Goal: Book appointment/travel/reservation

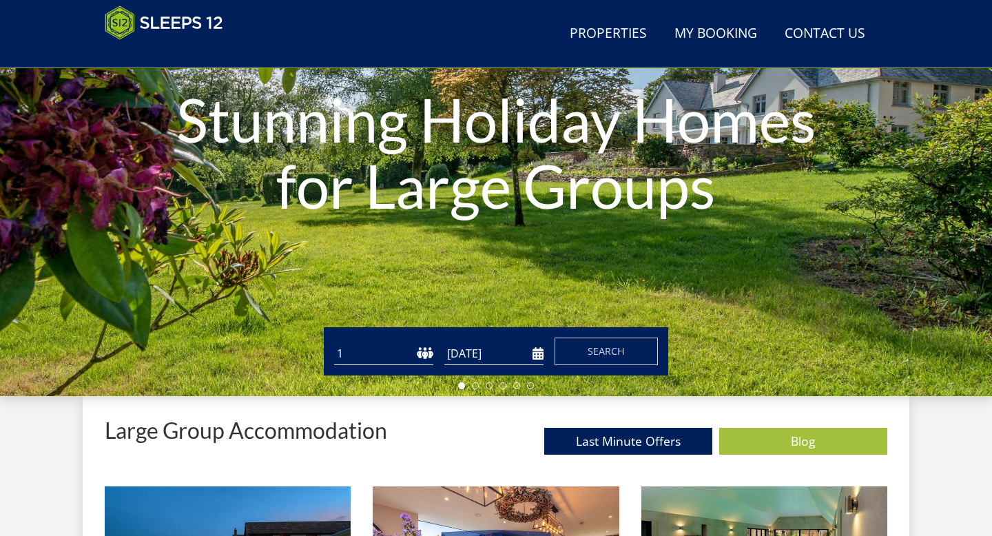
scroll to position [190, 0]
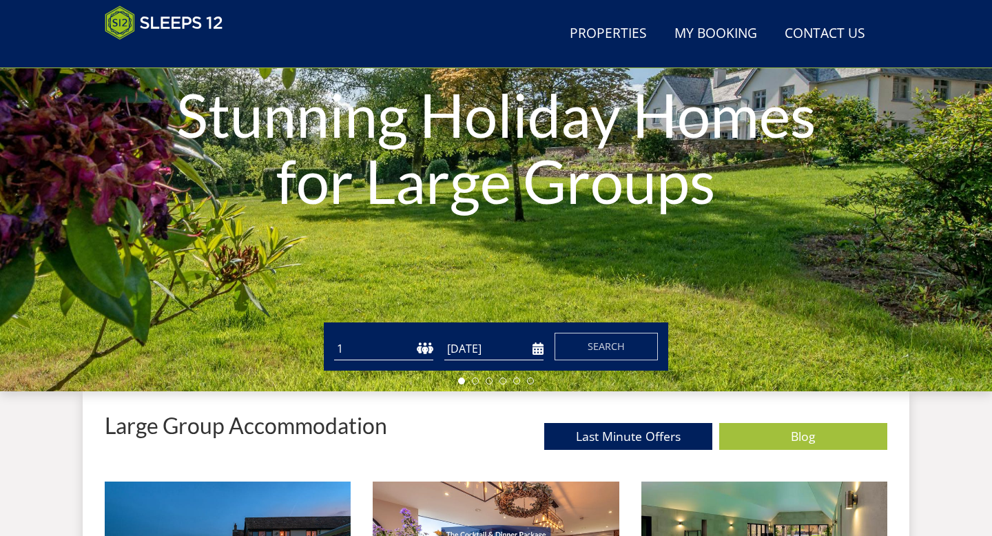
click at [380, 345] on select "1 2 3 4 5 6 7 8 9 10 11 12 13 14 15 16 17 18 19 20 21 22 23 24 25 26 27 28 29 3…" at bounding box center [383, 349] width 99 height 23
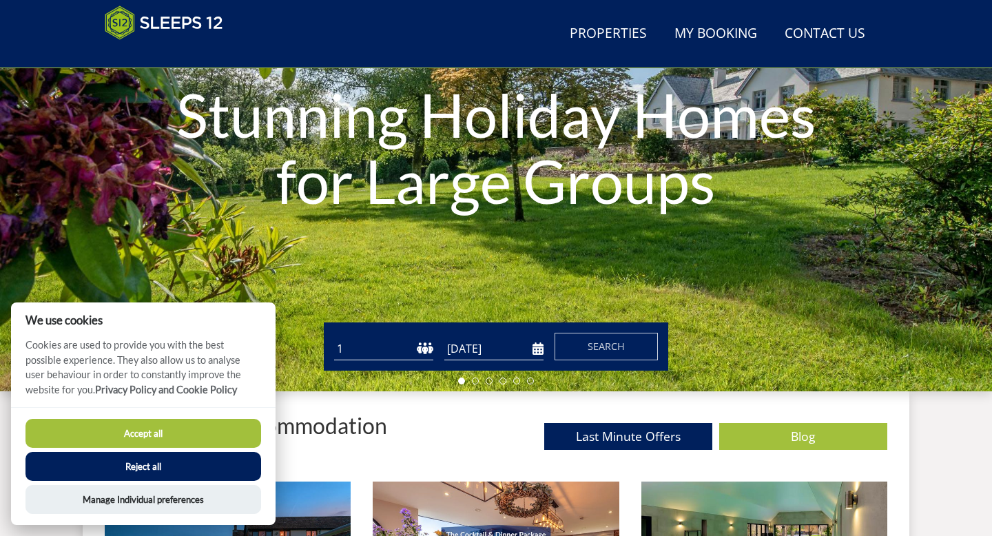
click at [489, 347] on input "[DATE]" at bounding box center [494, 349] width 99 height 23
click at [525, 345] on input "[DATE]" at bounding box center [494, 349] width 99 height 23
click at [628, 345] on button "Search" at bounding box center [606, 347] width 103 height 28
click at [473, 358] on input "[DATE]" at bounding box center [494, 349] width 99 height 23
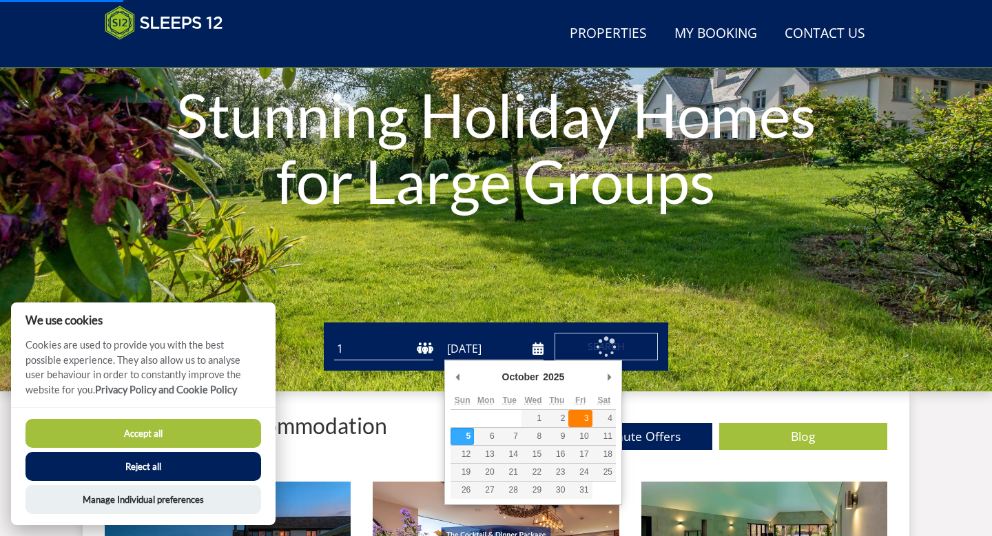
type input "[DATE]"
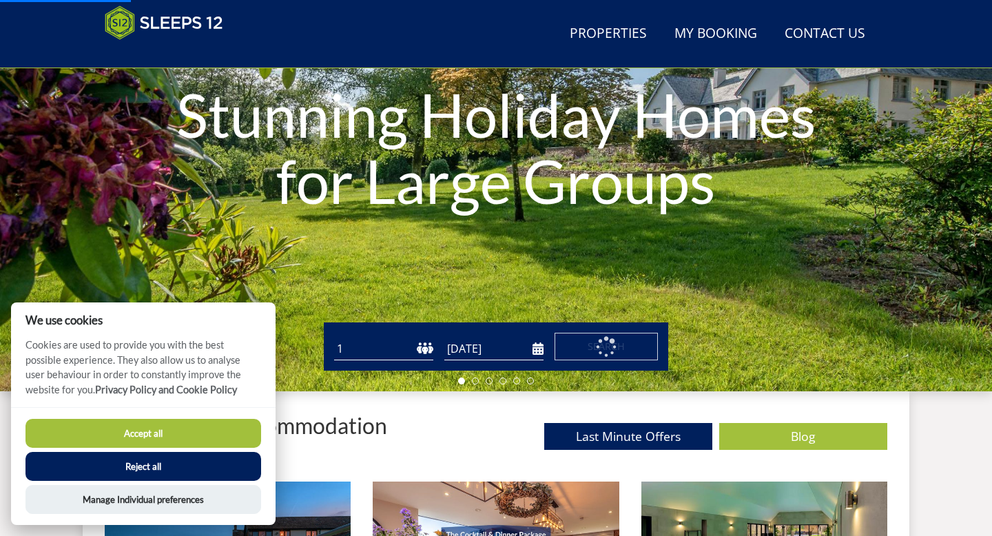
click at [612, 362] on div "Guests 1 2 3 4 5 6 7 8 9 10 11 12 13 14 15 16 17 18 19 20 21 22 23 24 25 26 27 …" at bounding box center [496, 347] width 345 height 48
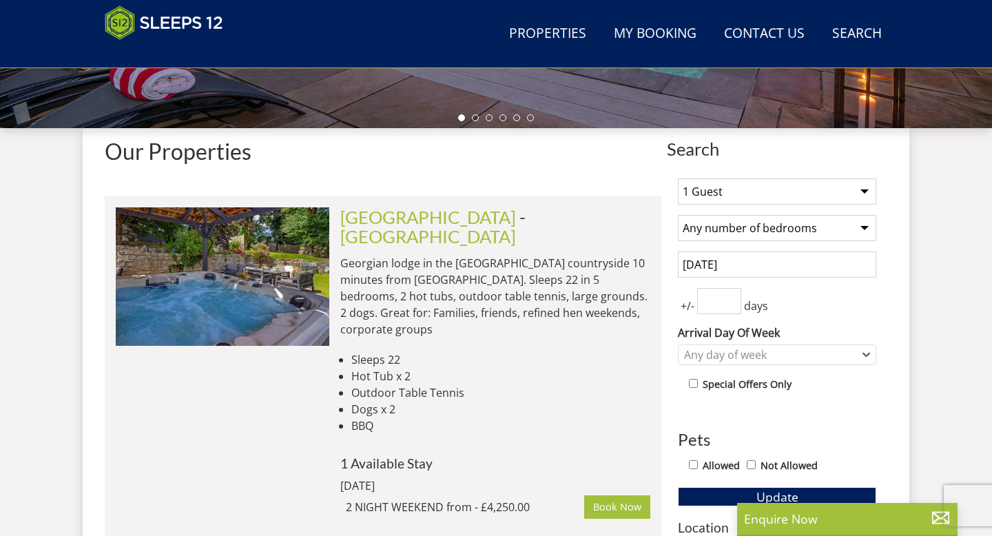
scroll to position [472, 0]
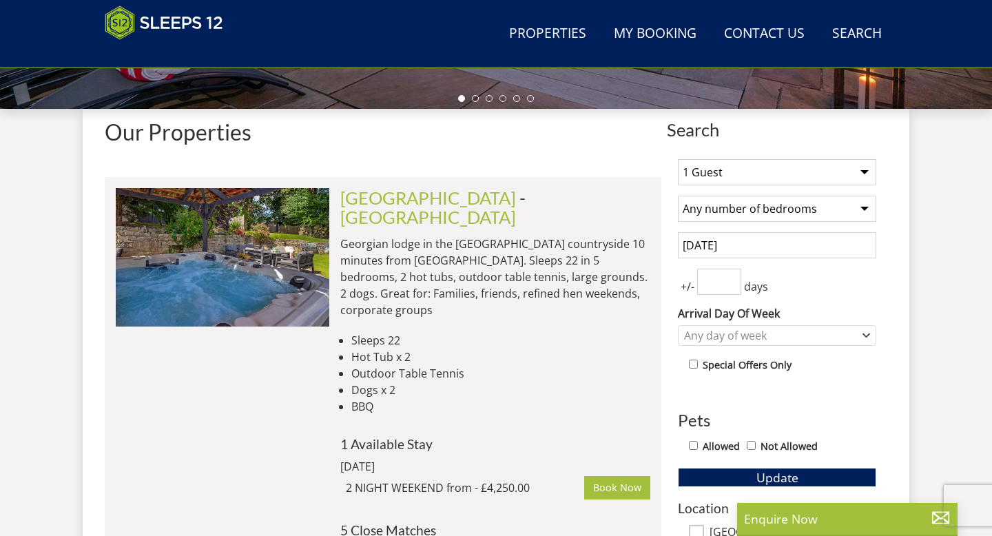
click at [713, 163] on select "1 Guest 2 Guests 3 Guests 4 Guests 5 Guests 6 Guests 7 Guests 8 Guests 9 Guests…" at bounding box center [777, 172] width 198 height 26
select select "7"
click at [678, 159] on select "1 Guest 2 Guests 3 Guests 4 Guests 5 Guests 6 Guests 7 Guests 8 Guests 9 Guests…" at bounding box center [777, 172] width 198 height 26
click at [718, 244] on input "[DATE]" at bounding box center [777, 245] width 198 height 26
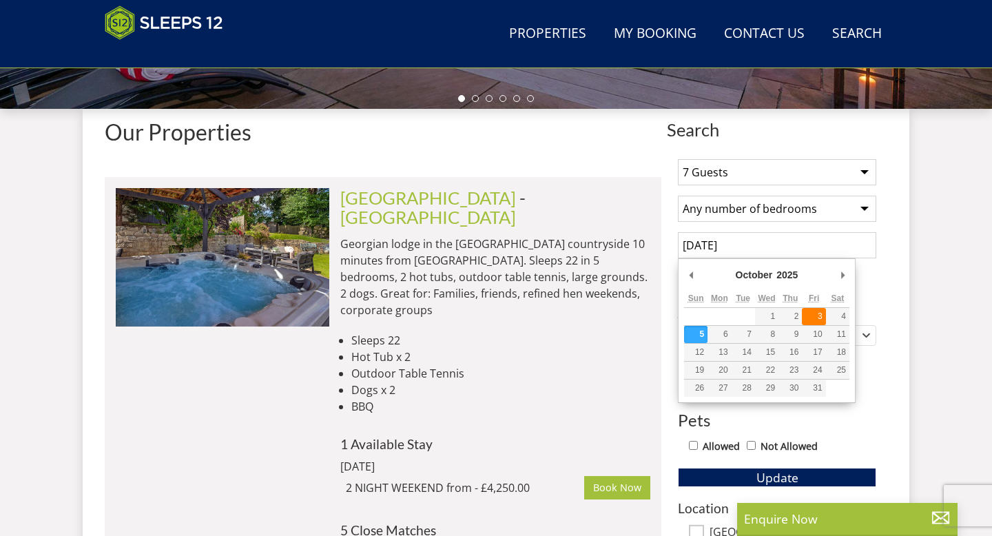
type input "[DATE]"
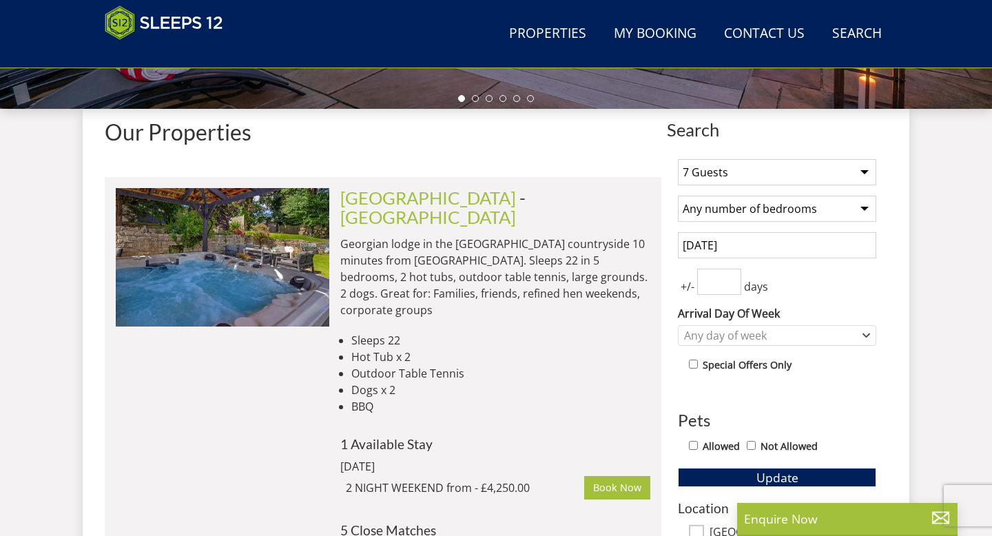
click at [722, 287] on input "number" at bounding box center [719, 282] width 44 height 26
type input "3"
click at [749, 338] on div "Any day of week" at bounding box center [770, 335] width 178 height 15
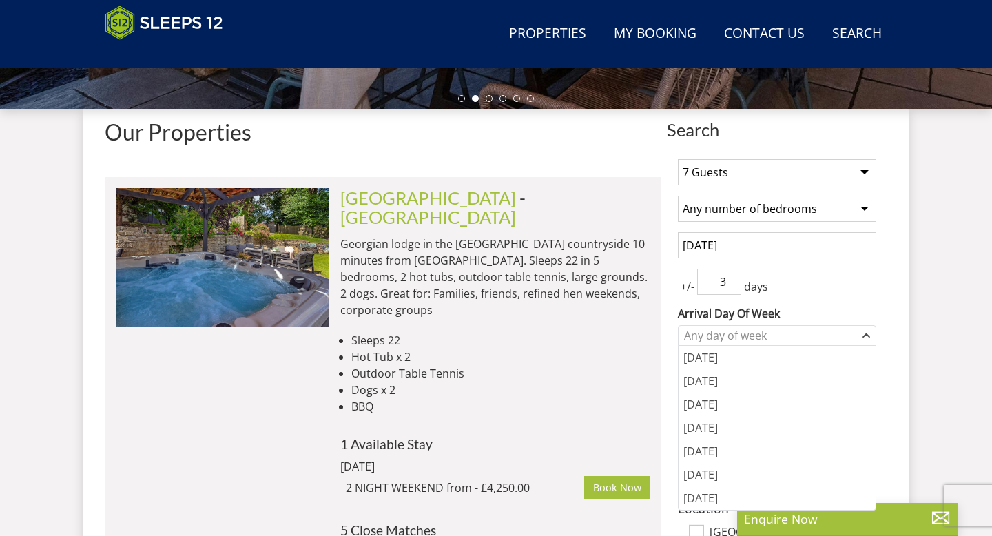
click at [817, 300] on div "1 Guest 2 Guests 3 Guests 4 Guests 5 Guests 6 Guests 7 Guests 8 Guests 9 Guests…" at bounding box center [777, 512] width 221 height 728
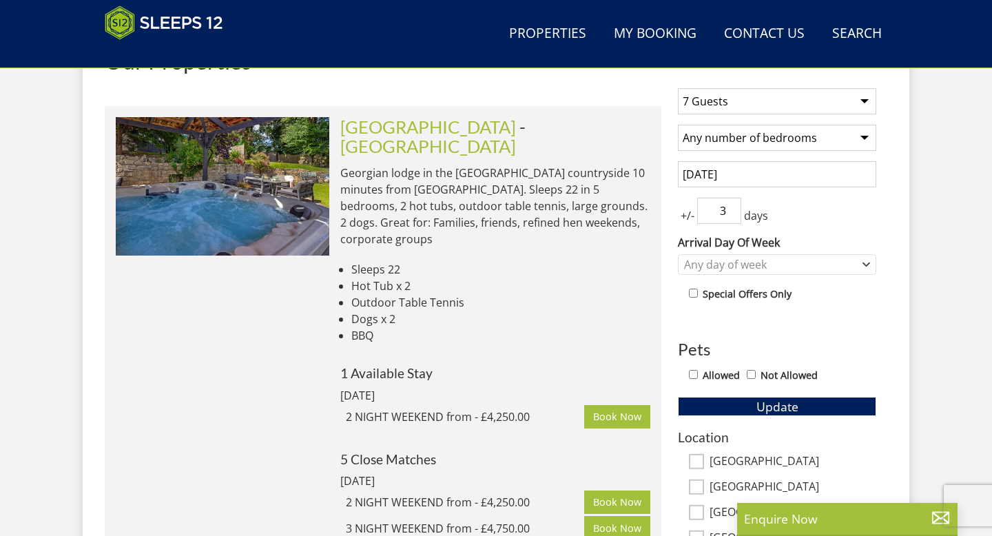
scroll to position [552, 0]
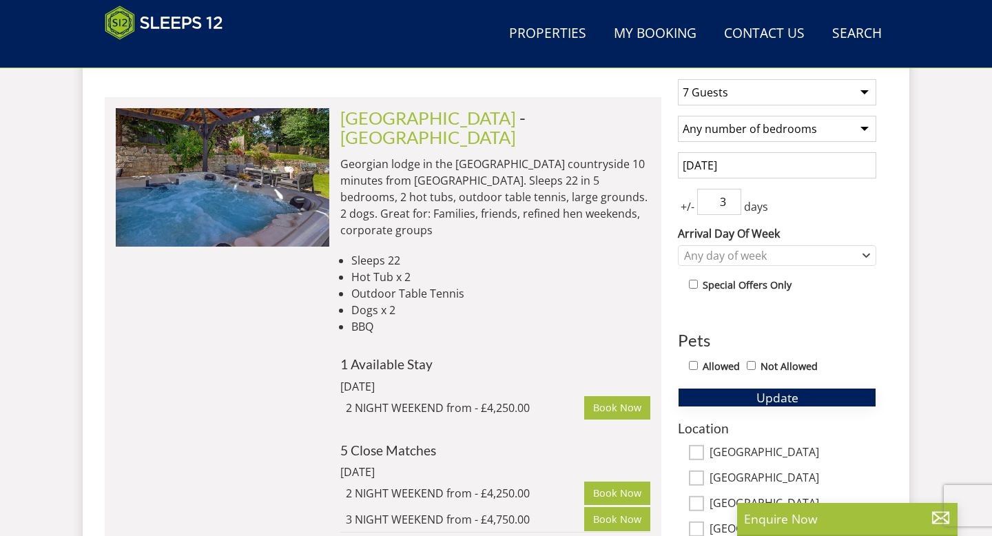
click at [757, 398] on span "Update" at bounding box center [778, 397] width 42 height 17
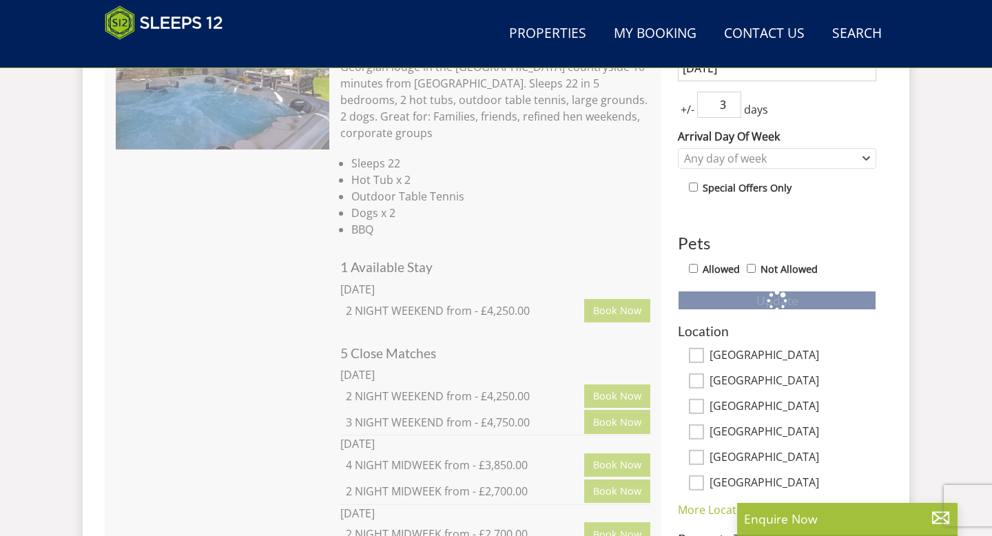
scroll to position [666, 0]
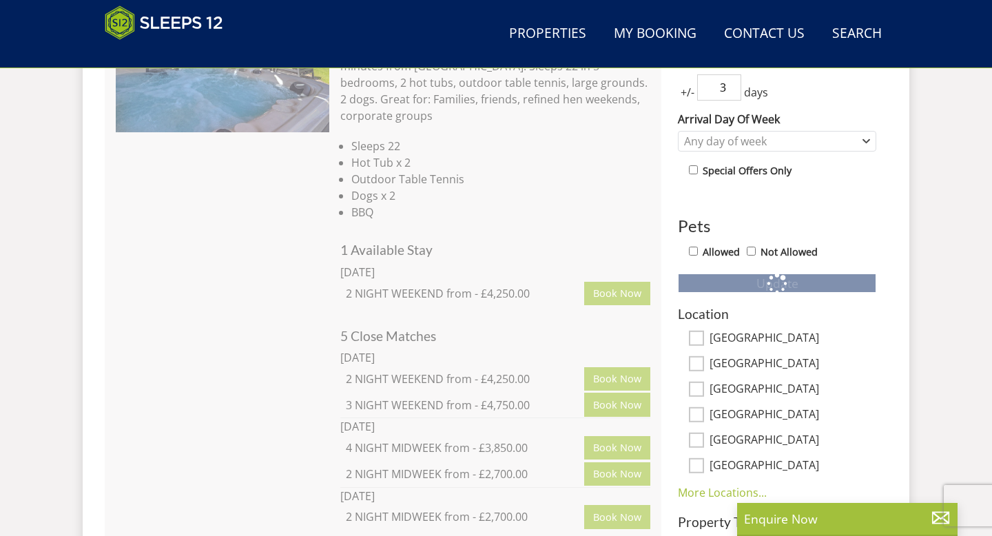
click at [699, 388] on input "[GEOGRAPHIC_DATA]" at bounding box center [696, 389] width 15 height 15
checkbox input "true"
click at [697, 409] on input "[GEOGRAPHIC_DATA]" at bounding box center [696, 414] width 15 height 15
checkbox input "true"
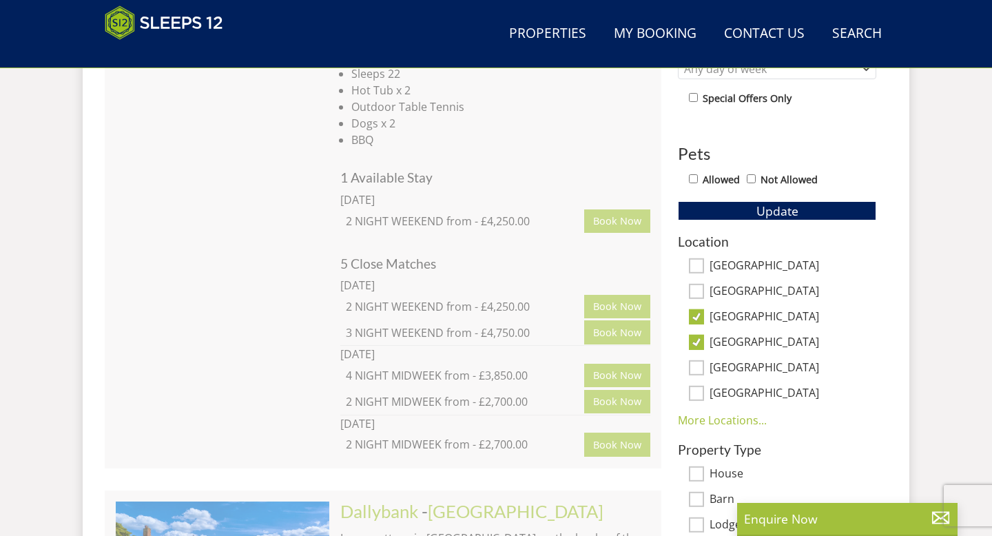
scroll to position [746, 0]
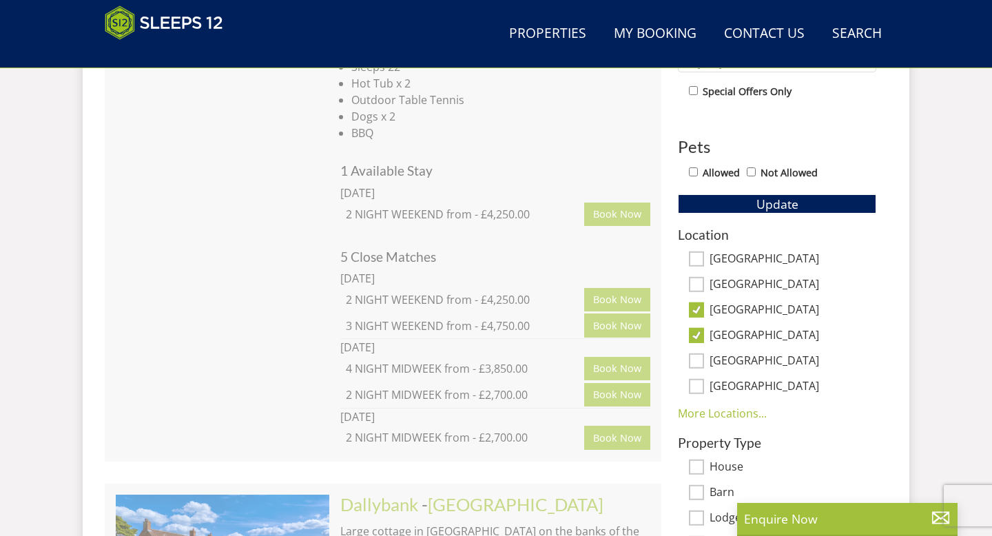
click at [706, 420] on div "1 Guest 2 Guests 3 Guests 4 Guests 5 Guests 6 Guests 7 Guests 8 Guests 9 Guests…" at bounding box center [777, 239] width 221 height 728
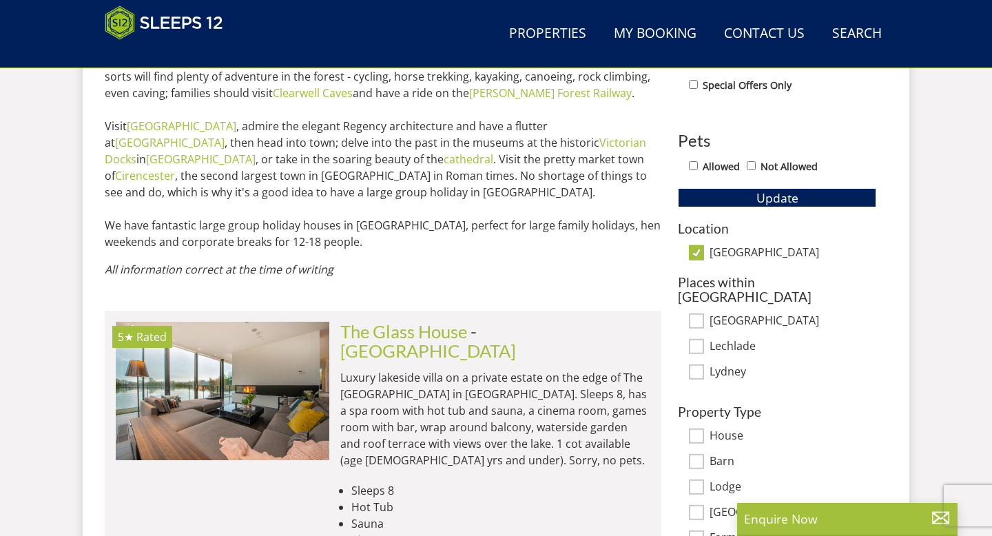
scroll to position [732, 0]
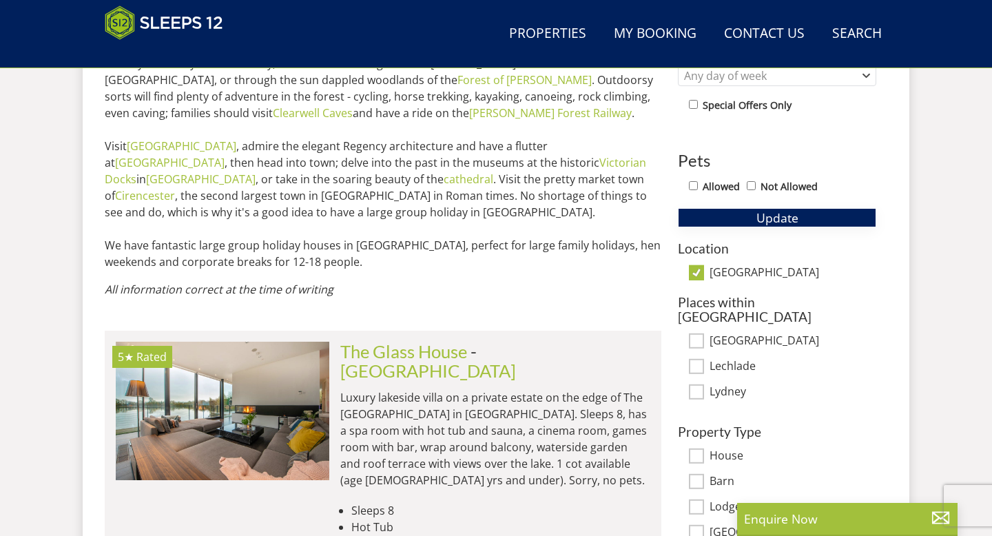
click at [735, 213] on button "Update" at bounding box center [777, 217] width 198 height 19
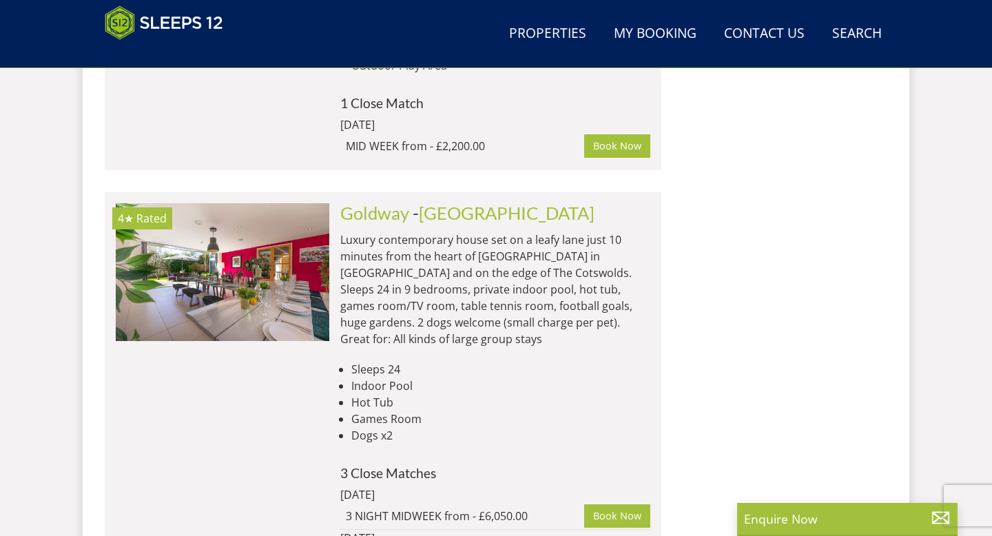
scroll to position [1986, 0]
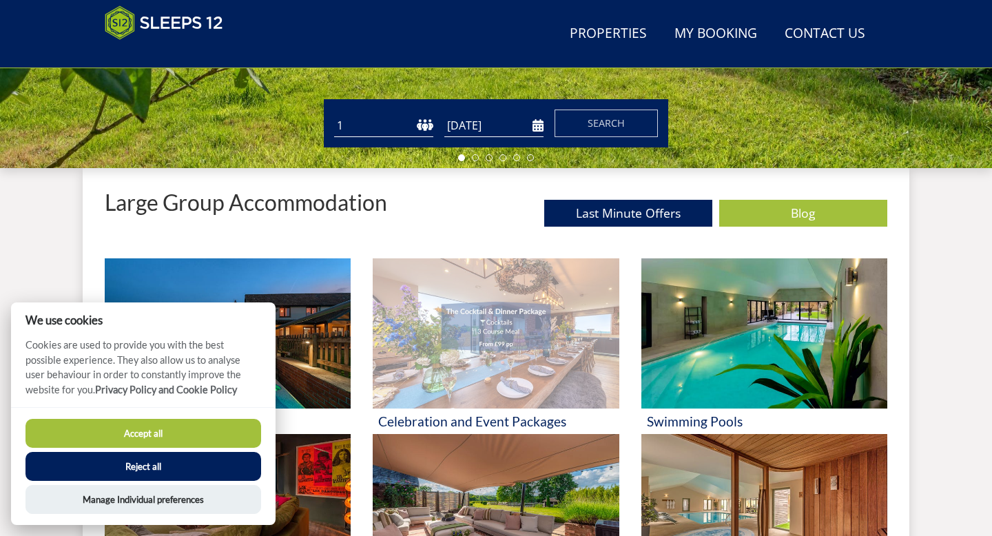
scroll to position [418, 0]
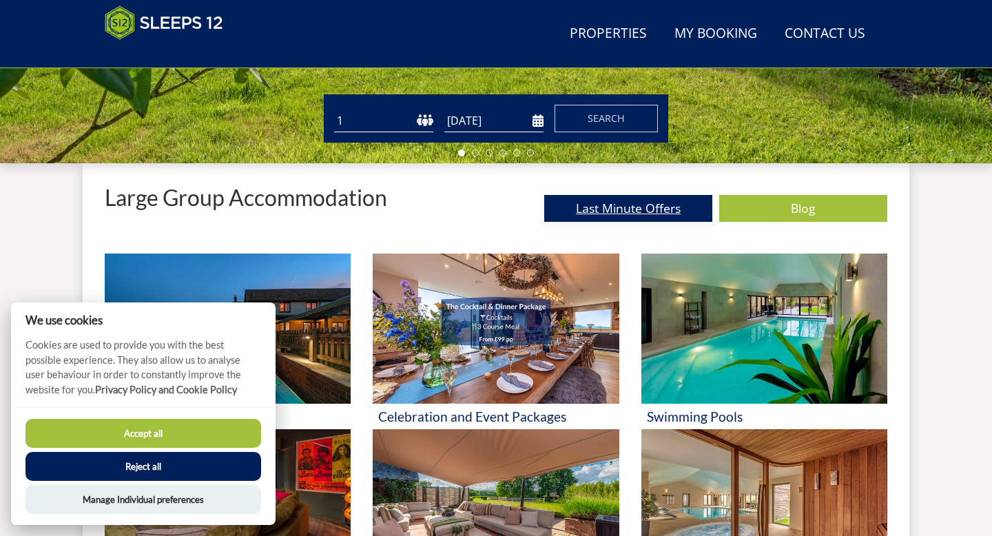
click at [647, 217] on link "Last Minute Offers" at bounding box center [628, 208] width 168 height 27
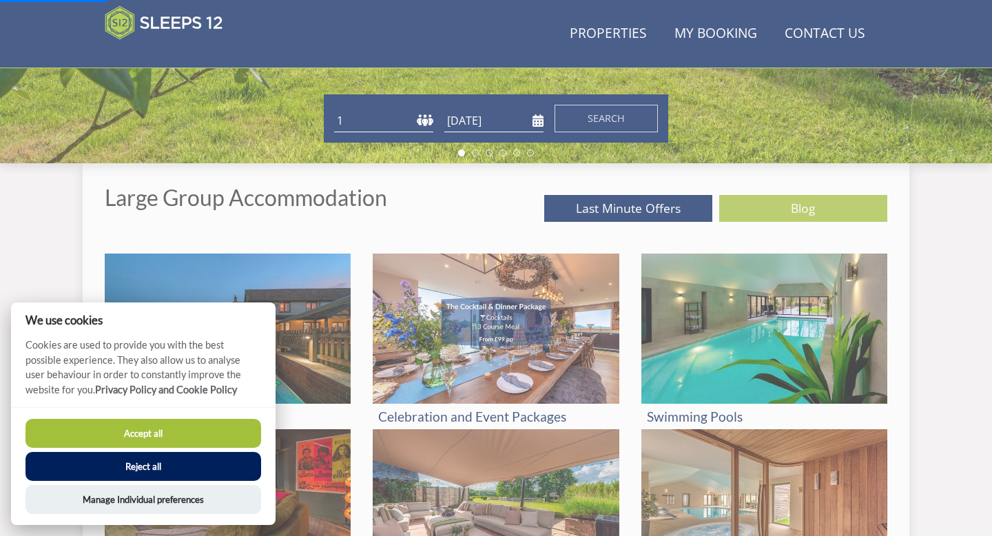
click at [178, 436] on button "Accept all" at bounding box center [143, 433] width 236 height 29
click at [130, 431] on button "Accept all" at bounding box center [143, 433] width 236 height 29
click at [189, 440] on button "Accept all" at bounding box center [143, 433] width 236 height 29
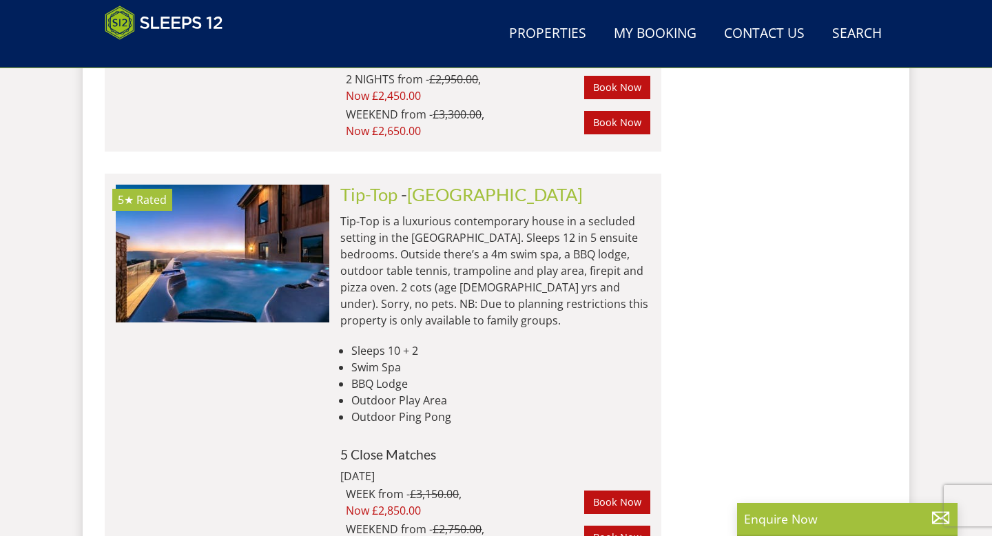
scroll to position [9667, 0]
